Goal: Find specific page/section: Find specific page/section

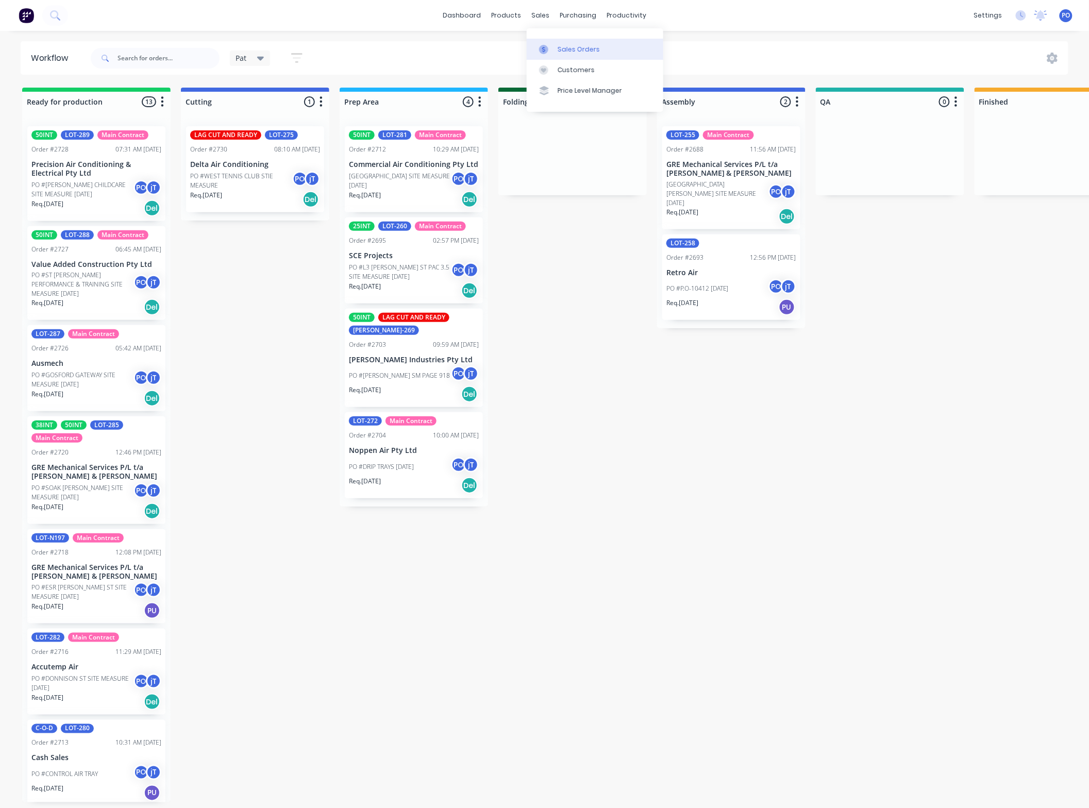
click at [551, 52] on div at bounding box center [546, 49] width 15 height 9
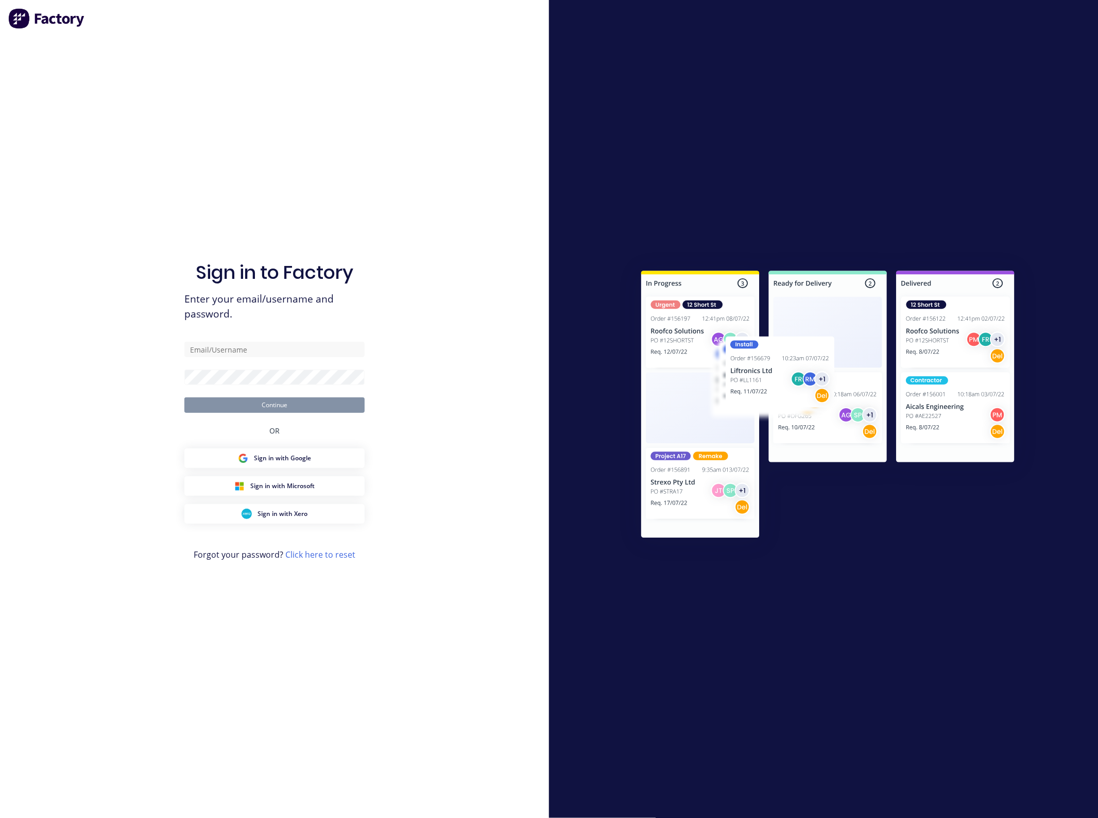
click at [186, 61] on div "Sign in to Factory Enter your email/username and password. Continue OR Sign in …" at bounding box center [274, 419] width 180 height 780
type input "[EMAIL_ADDRESS][DOMAIN_NAME]"
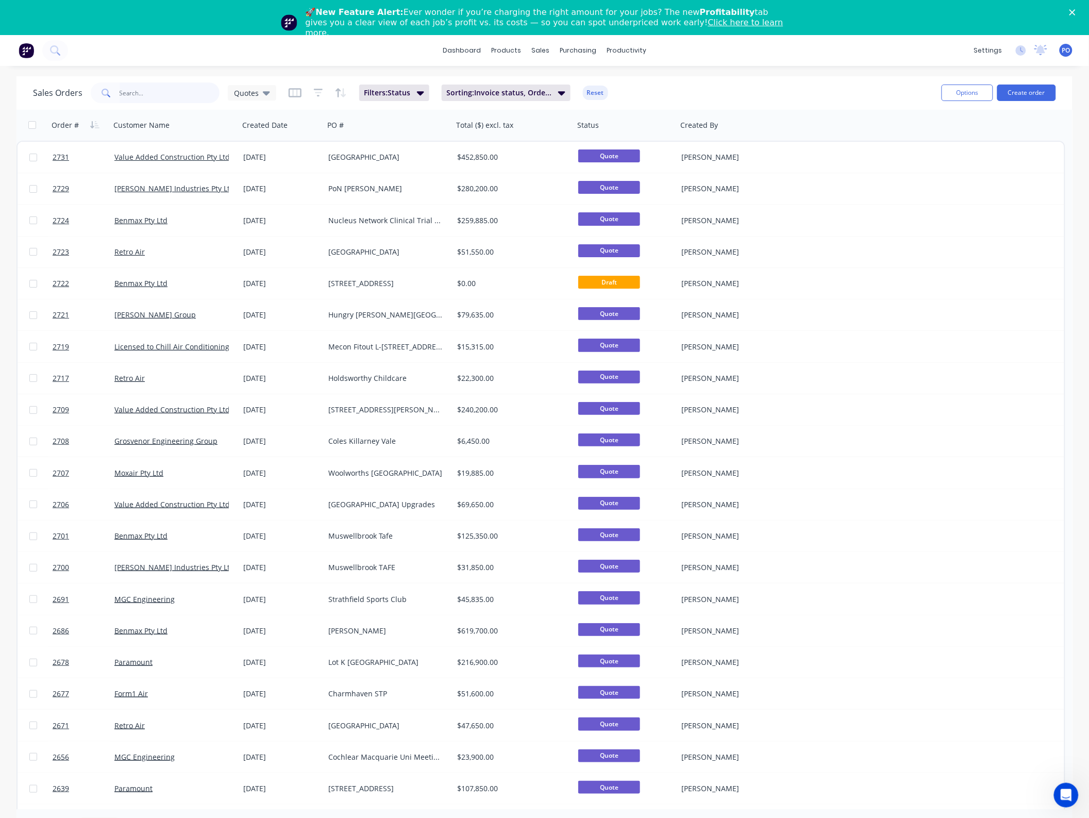
click at [163, 94] on input "text" at bounding box center [170, 92] width 100 height 21
type input "aspect"
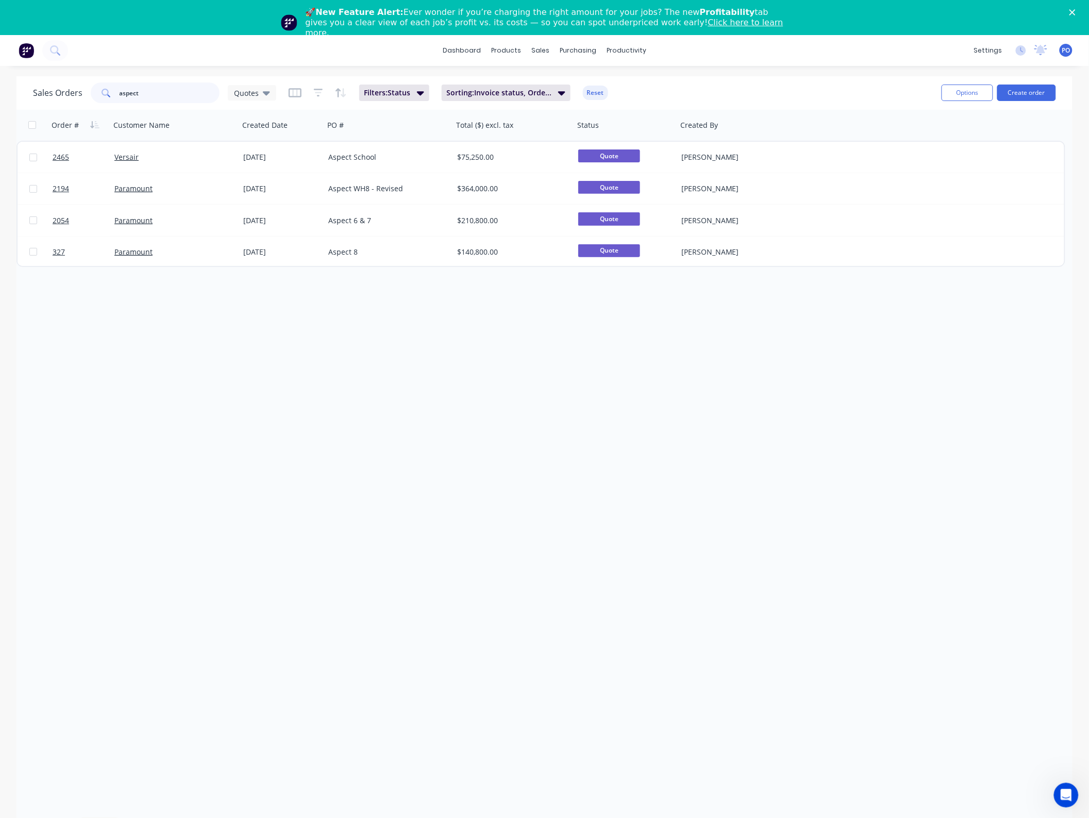
drag, startPoint x: 168, startPoint y: 91, endPoint x: -20, endPoint y: 114, distance: 190.0
click at [0, 114] on html "dashboard products sales purchasing productivity dashboard products Product Cat…" at bounding box center [544, 426] width 1089 height 853
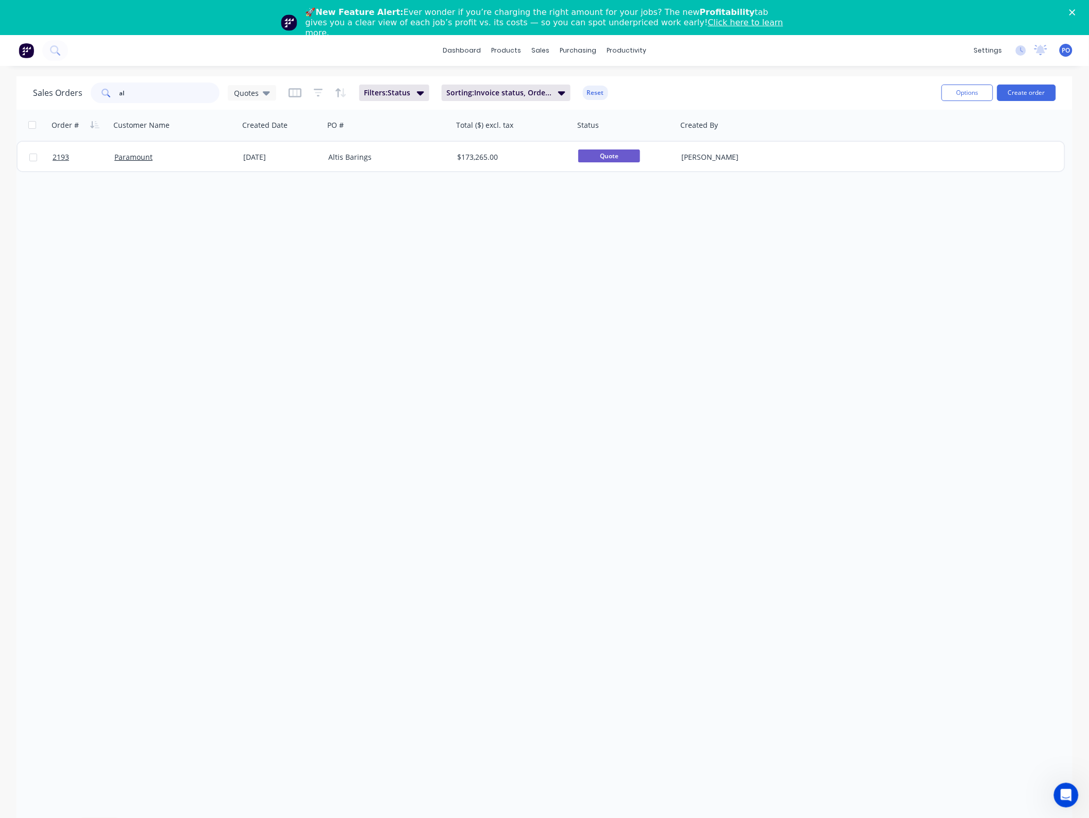
type input "a"
drag, startPoint x: 43, startPoint y: 94, endPoint x: -50, endPoint y: 102, distance: 93.1
click at [0, 102] on html "dashboard products sales purchasing productivity dashboard products Product Cat…" at bounding box center [544, 426] width 1089 height 853
type input "altis"
